Goal: Find specific page/section: Find specific page/section

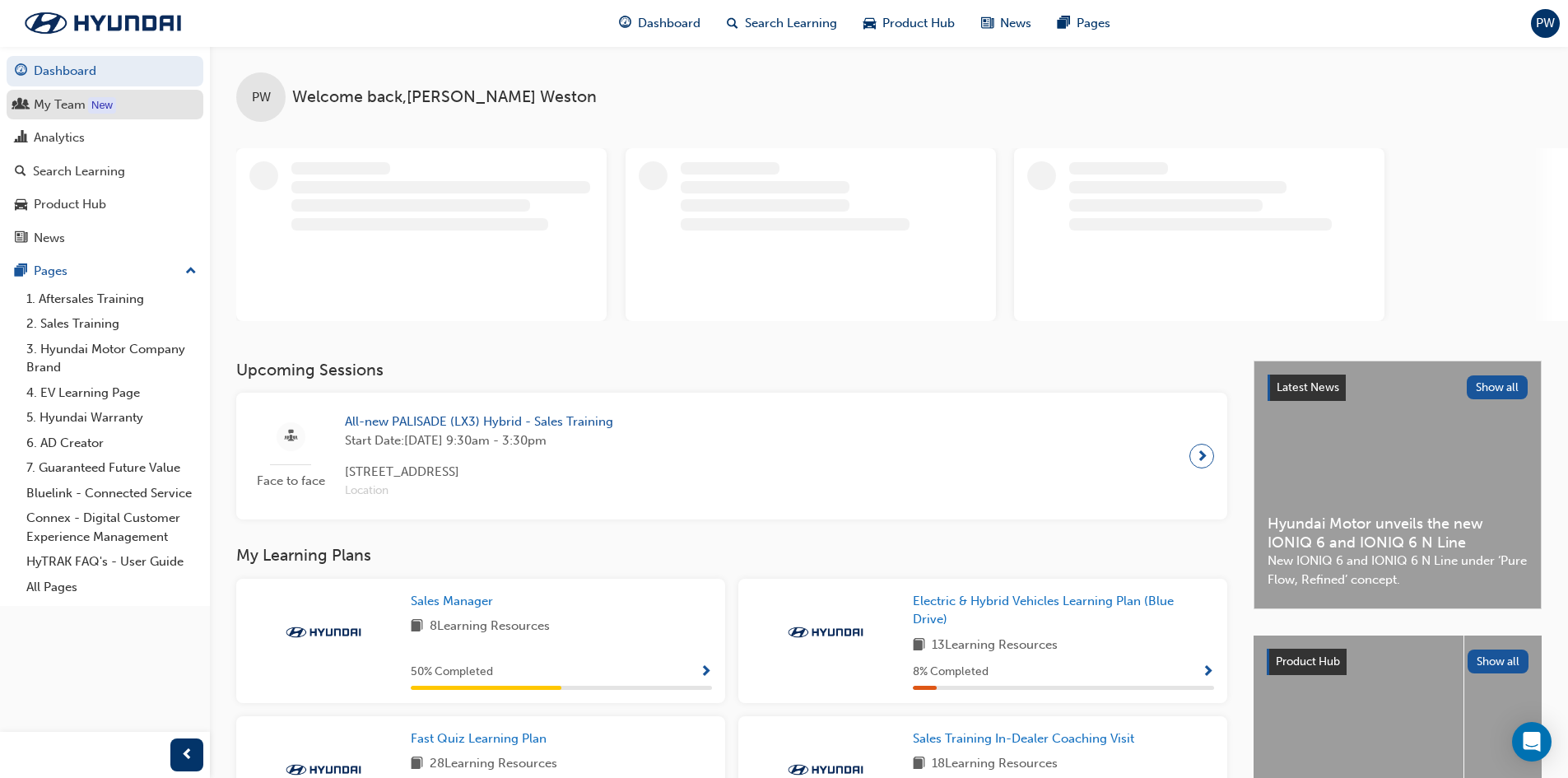
click at [63, 100] on div "My Team" at bounding box center [59, 105] width 52 height 19
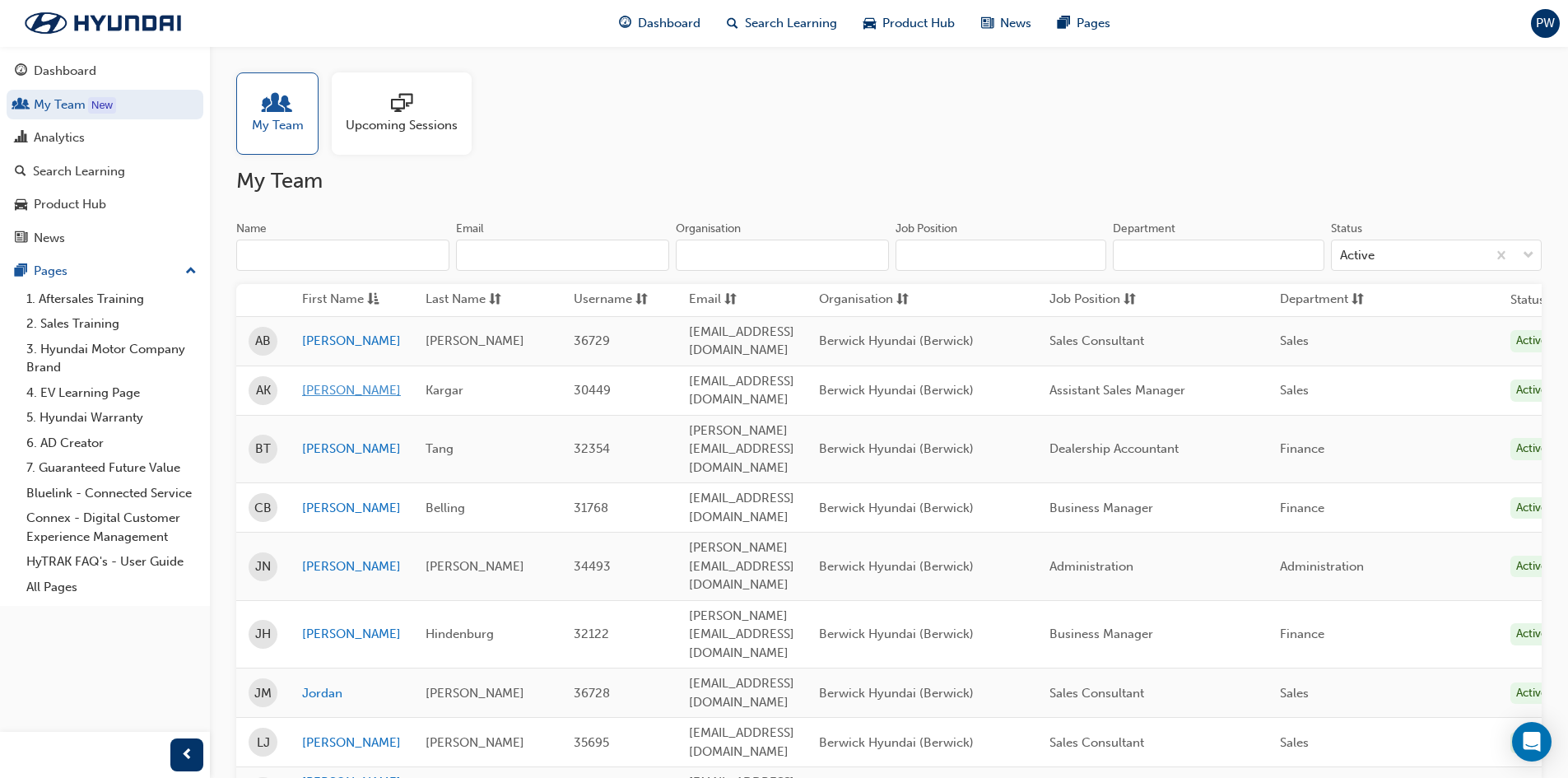
click at [308, 381] on link "[PERSON_NAME]" at bounding box center [351, 391] width 99 height 19
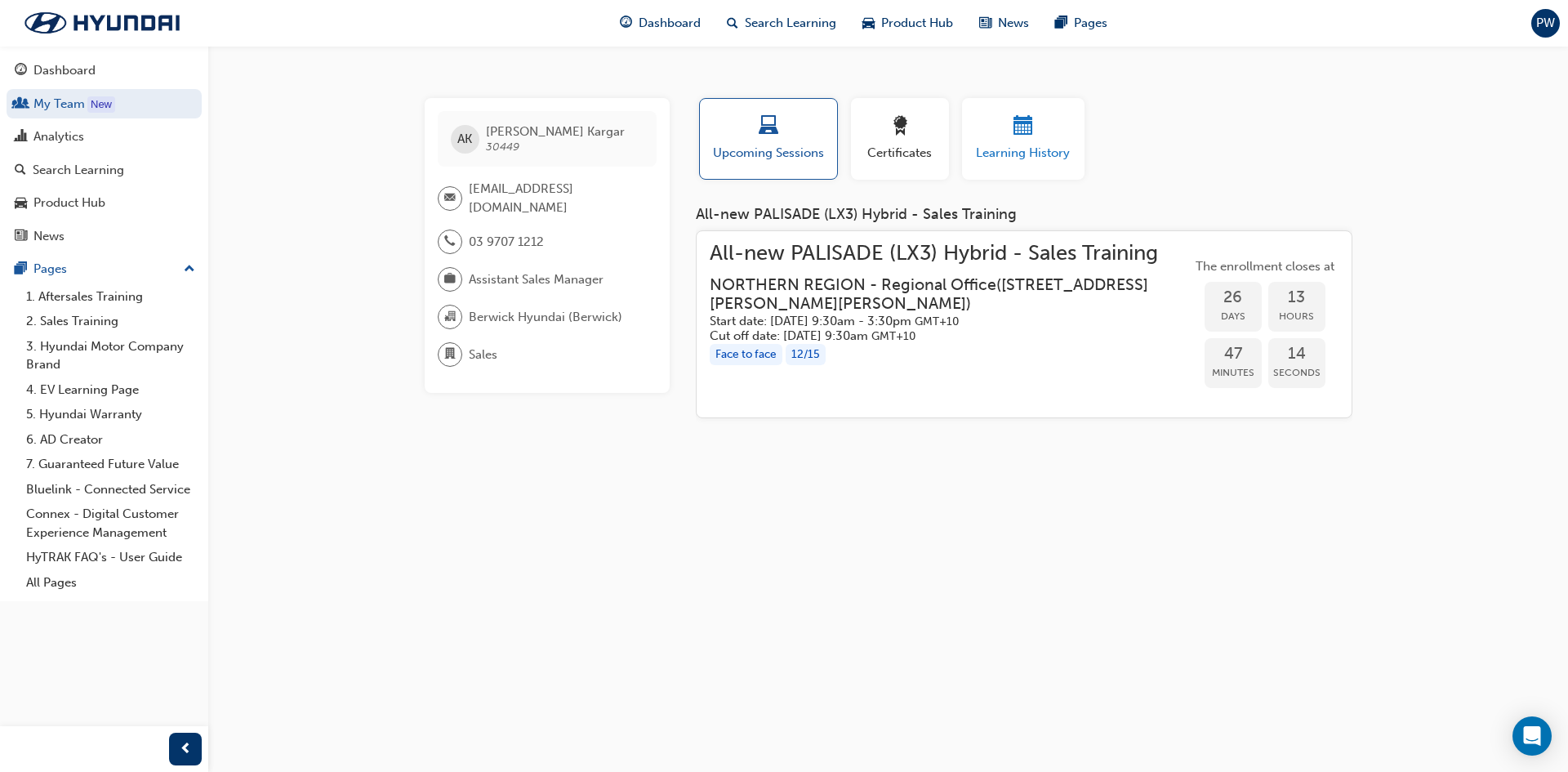
click at [1021, 124] on span "calendar-icon" at bounding box center [1024, 127] width 20 height 22
